Goal: Task Accomplishment & Management: Manage account settings

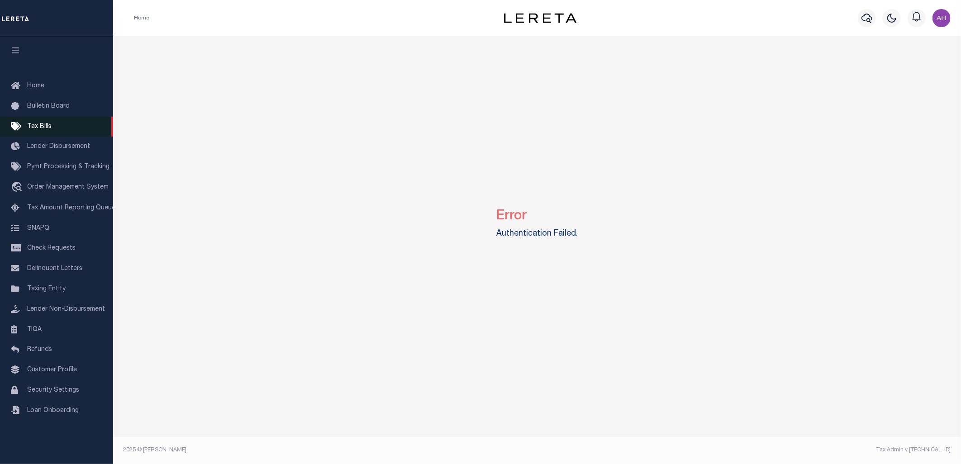
click at [42, 127] on span "Tax Bills" at bounding box center [39, 127] width 24 height 6
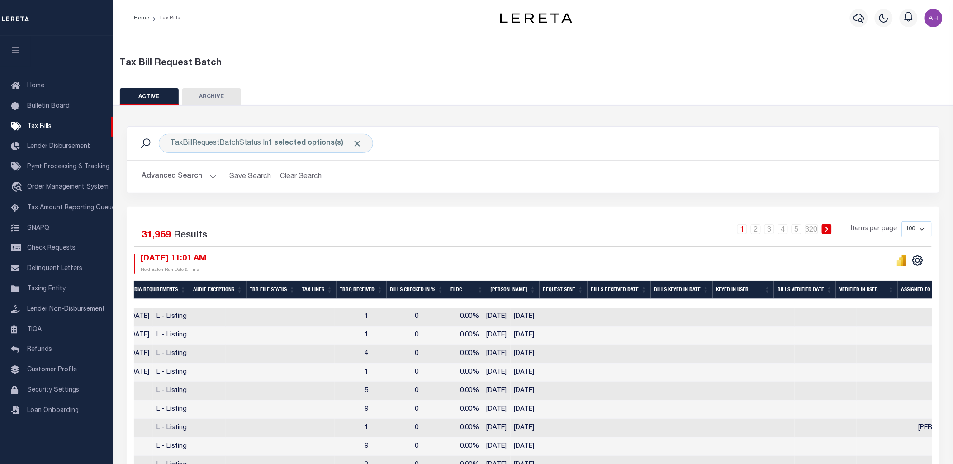
scroll to position [0, 439]
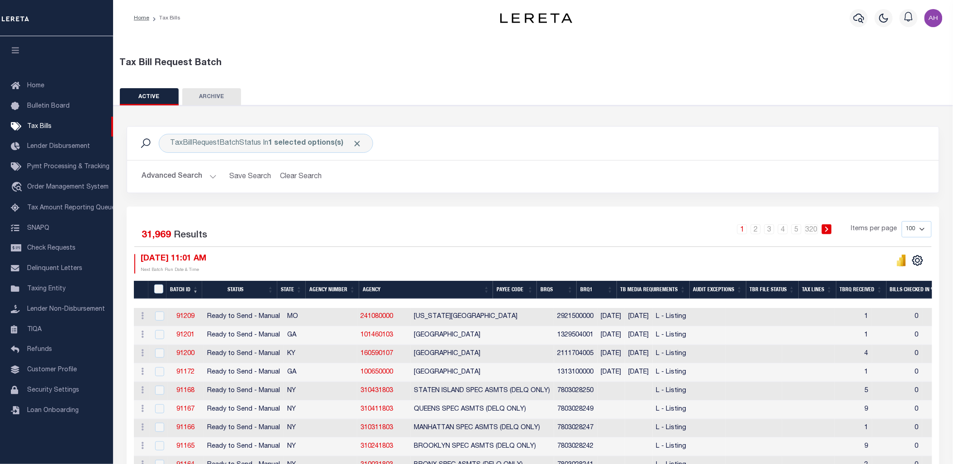
click at [183, 319] on link "91209" at bounding box center [185, 317] width 18 height 6
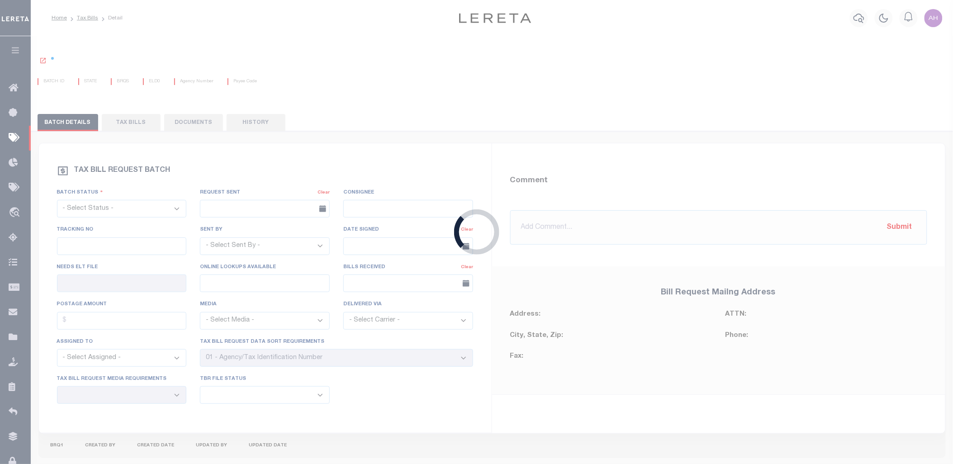
select select "RTS"
type input "No"
select select "20"
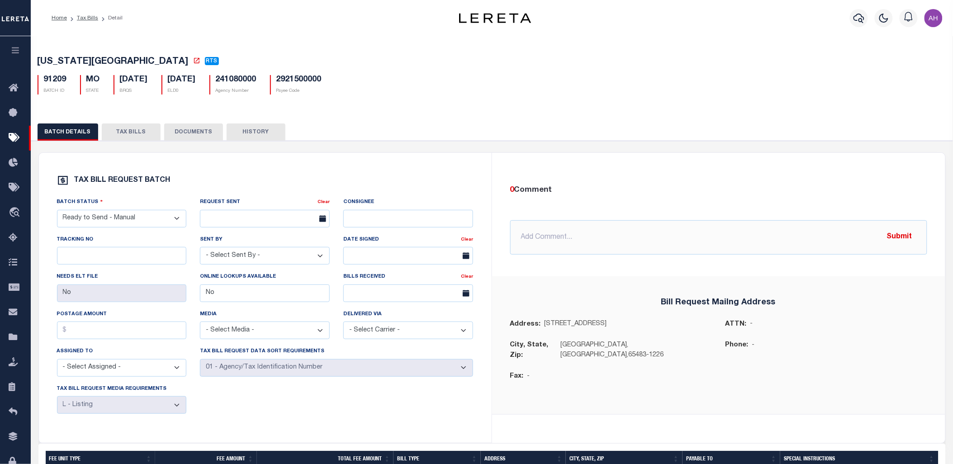
click at [129, 138] on button "TAX BILLS" at bounding box center [131, 132] width 59 height 17
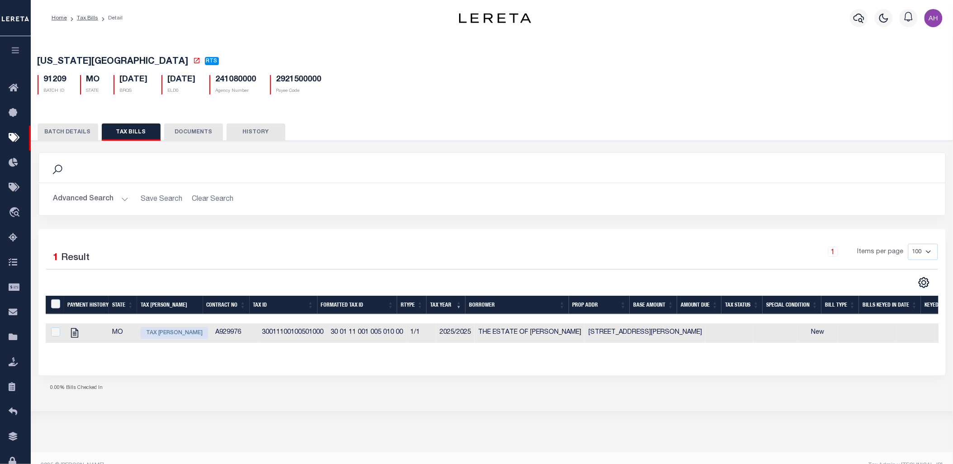
click at [342, 401] on div "0.00% Bills Checked In" at bounding box center [492, 389] width 908 height 26
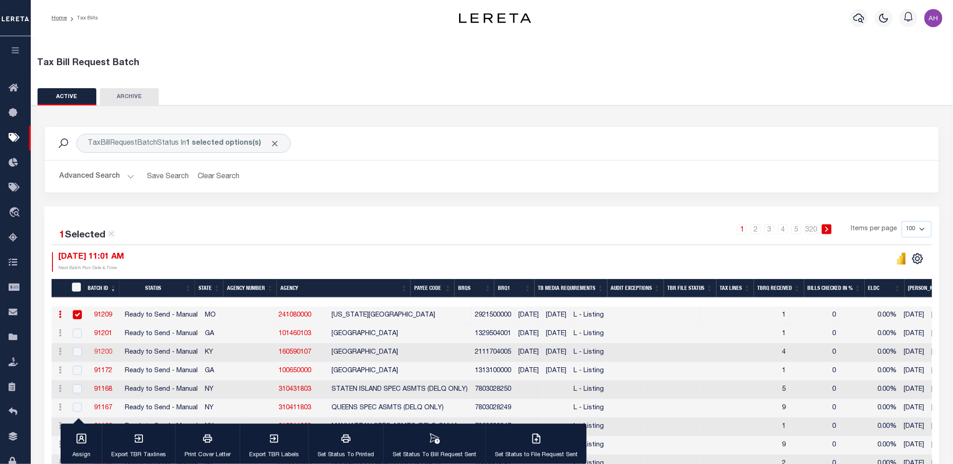
click at [108, 353] on link "91200" at bounding box center [103, 352] width 18 height 6
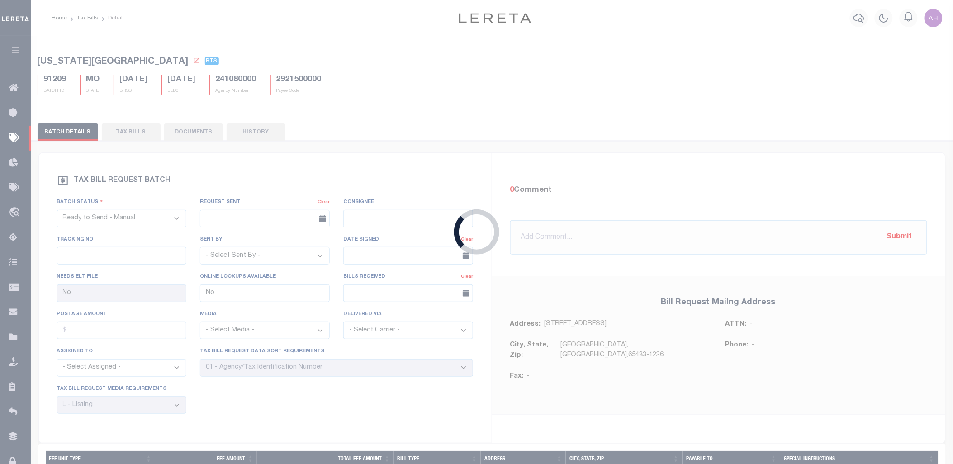
type input "Yes"
select select "27"
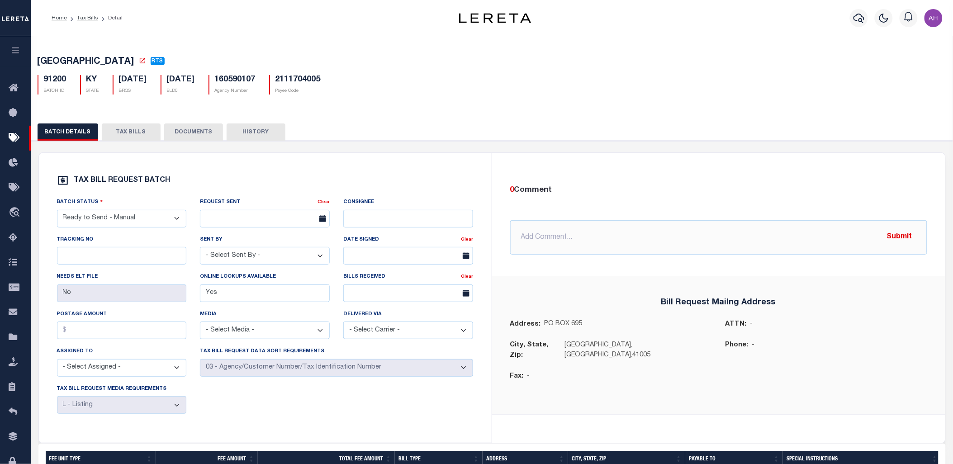
click at [128, 129] on button "TAX BILLS" at bounding box center [131, 132] width 59 height 17
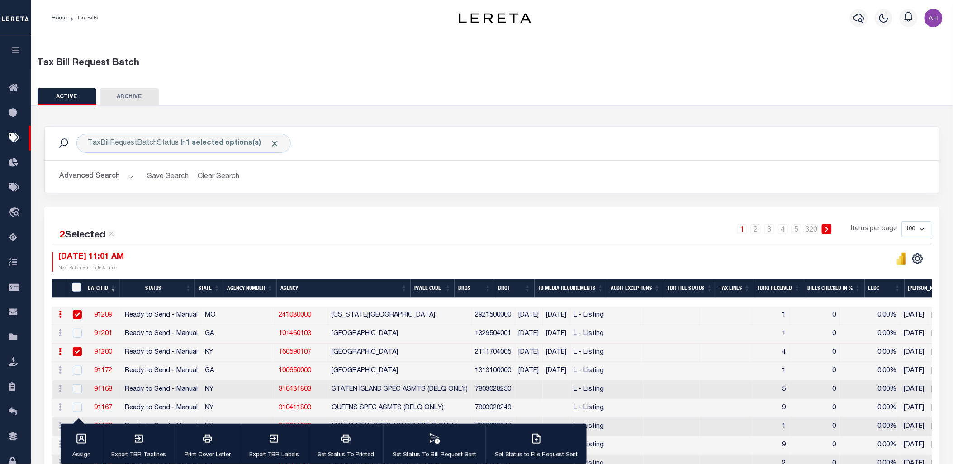
scroll to position [175, 0]
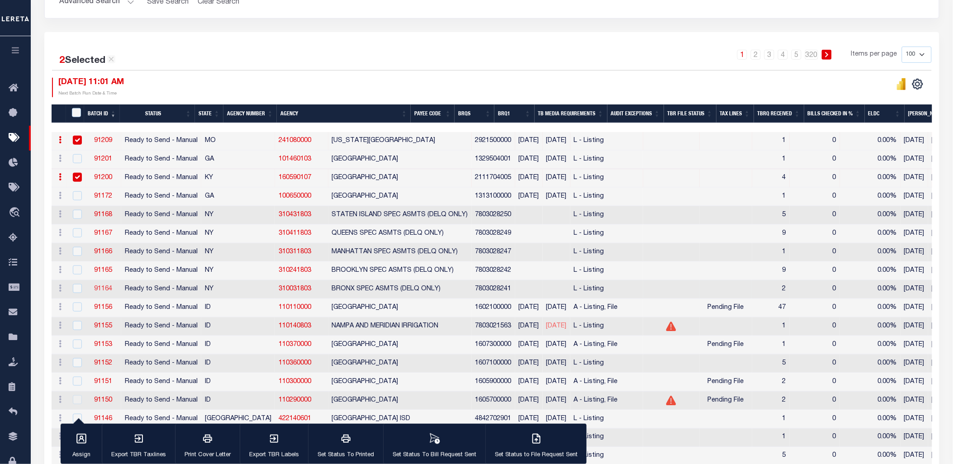
click at [99, 287] on link "91164" at bounding box center [103, 289] width 18 height 6
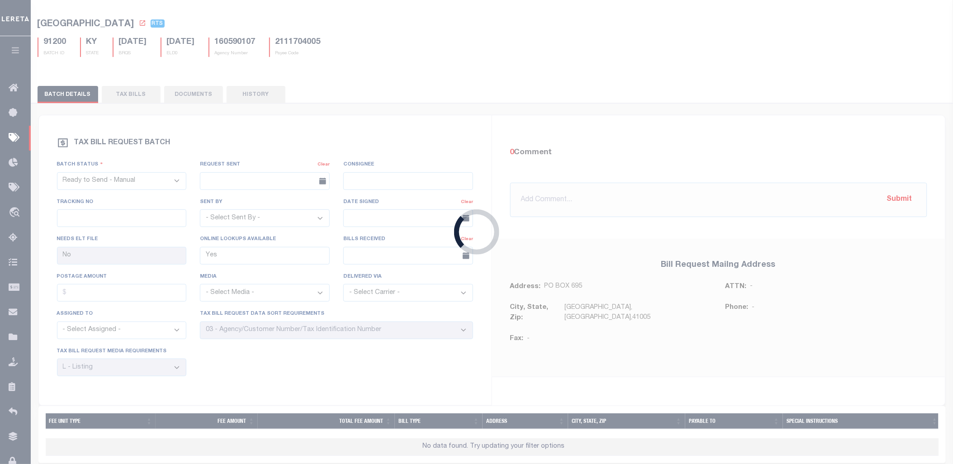
type input "No"
select select "25"
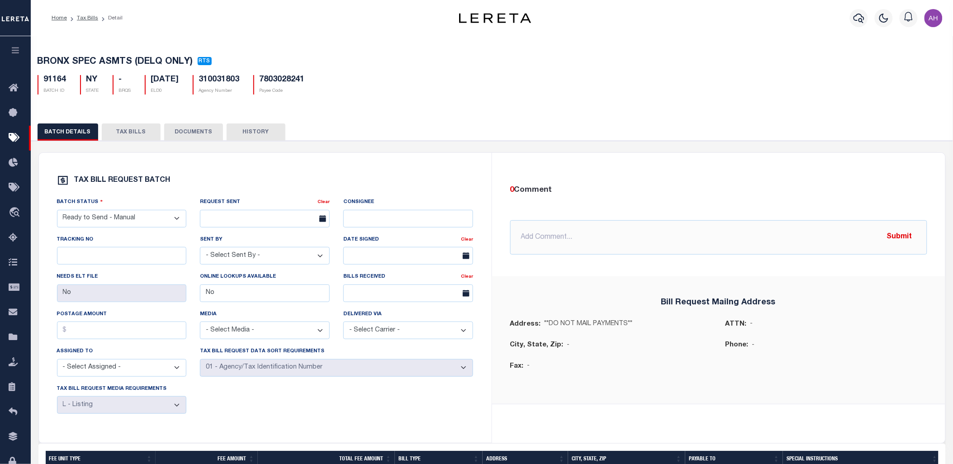
click at [123, 126] on button "TAX BILLS" at bounding box center [131, 132] width 59 height 17
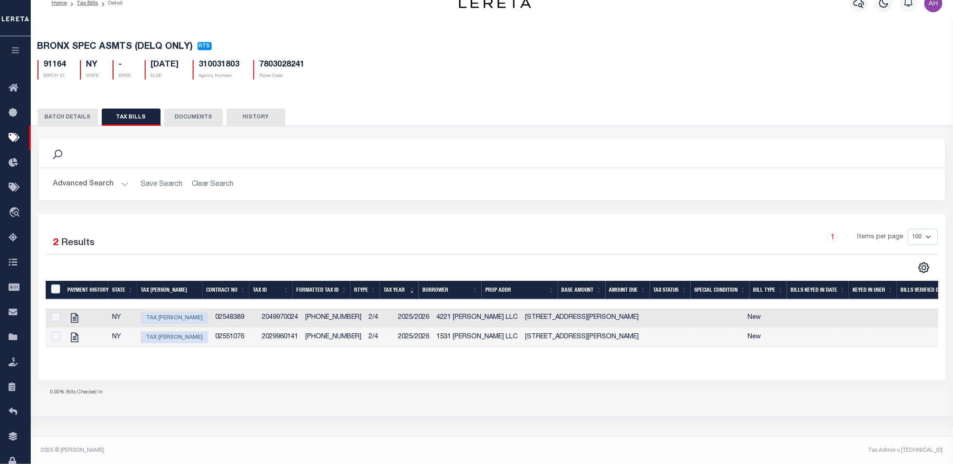
scroll to position [10, 0]
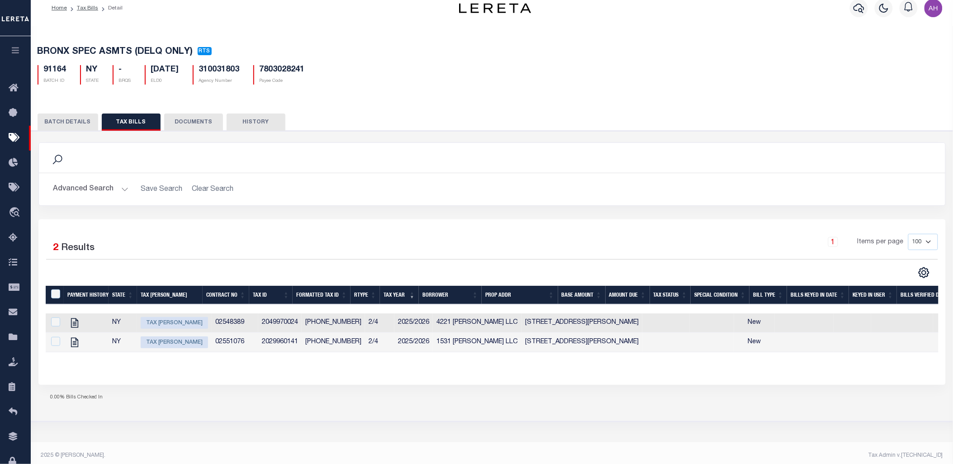
click at [233, 240] on div "Selected 2 Results" at bounding box center [152, 246] width 213 height 25
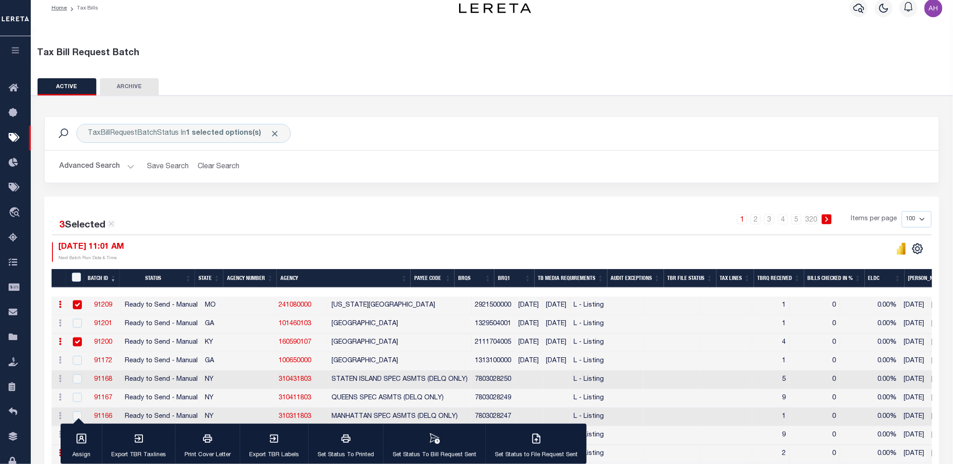
scroll to position [15, 0]
